Goal: Information Seeking & Learning: Find specific page/section

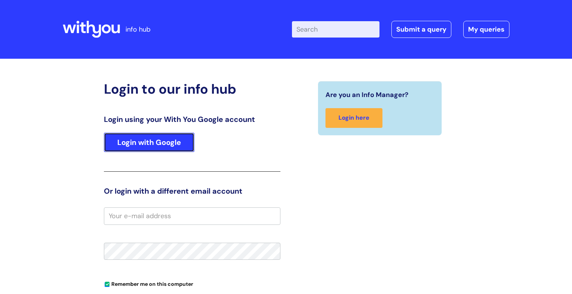
click at [172, 149] on link "Login with Google" at bounding box center [149, 142] width 90 height 19
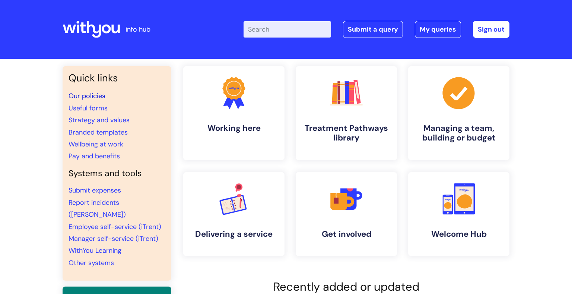
click at [87, 95] on link "Our policies" at bounding box center [86, 96] width 37 height 9
click at [297, 29] on input "Enter your search term here..." at bounding box center [286, 29] width 87 height 16
click at [102, 98] on link "Our policies" at bounding box center [86, 96] width 37 height 9
